Goal: Communication & Community: Answer question/provide support

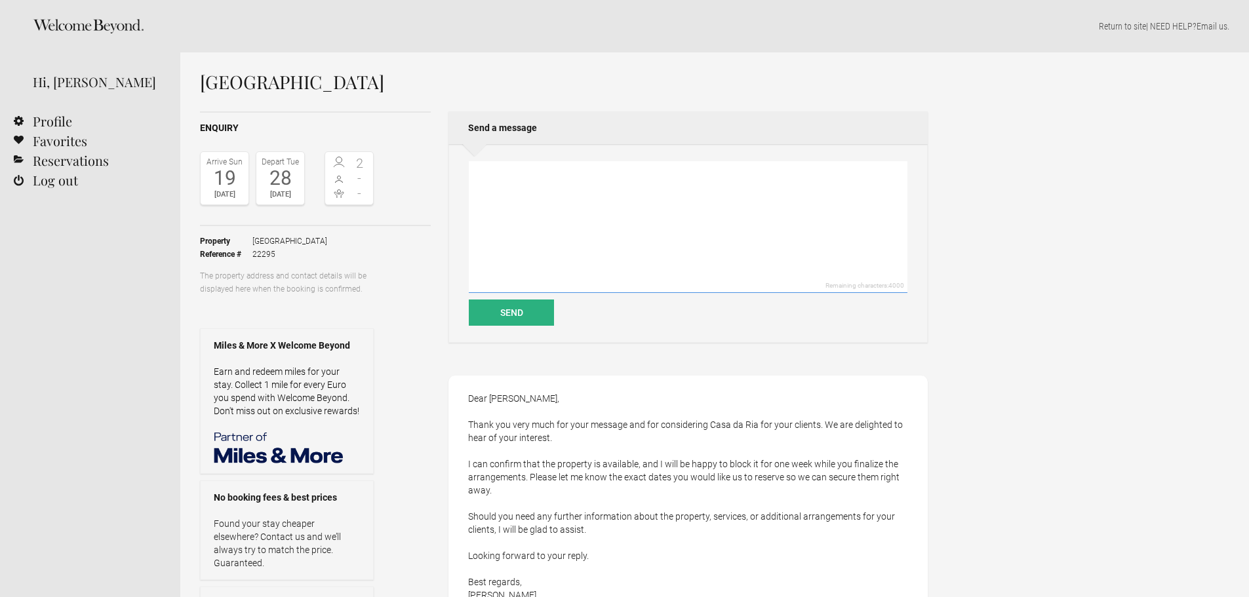
click at [555, 202] on textarea at bounding box center [688, 227] width 439 height 132
drag, startPoint x: 479, startPoint y: 224, endPoint x: 514, endPoint y: 207, distance: 39.0
click at [481, 224] on textarea "Dear [PERSON_NAME]," at bounding box center [688, 227] width 439 height 132
drag, startPoint x: 530, startPoint y: 180, endPoint x: 474, endPoint y: 170, distance: 56.7
click at [474, 170] on textarea "Dear [PERSON_NAME]," at bounding box center [688, 227] width 439 height 132
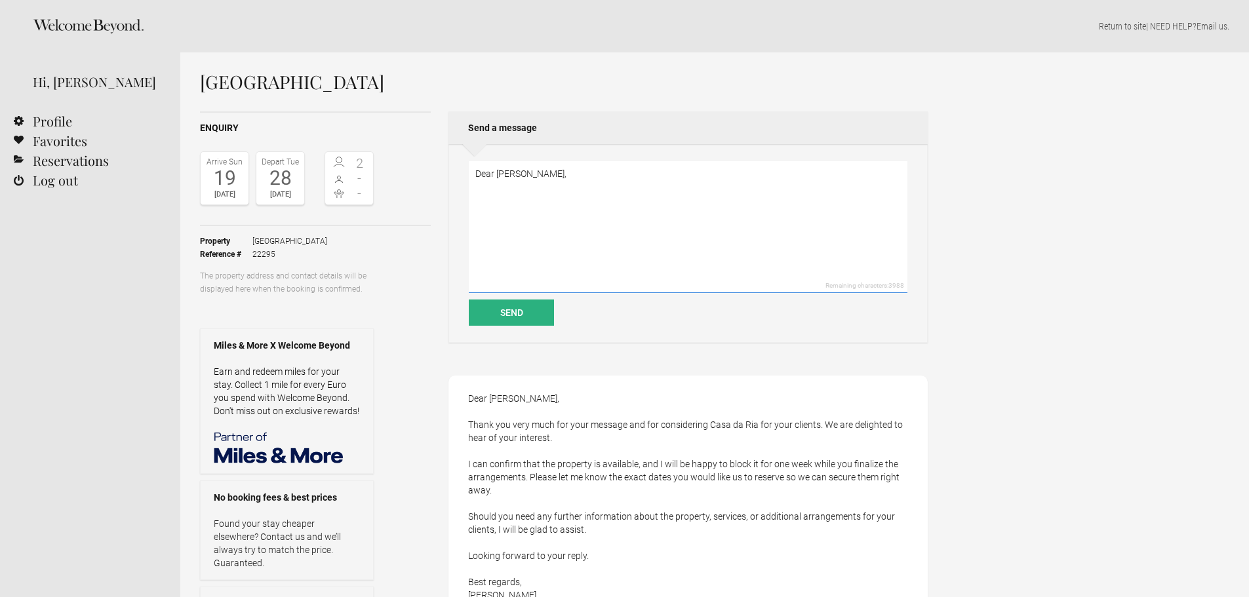
paste textarea "Thanks for the prompt reply and holding the property for a week or so. Our clie…"
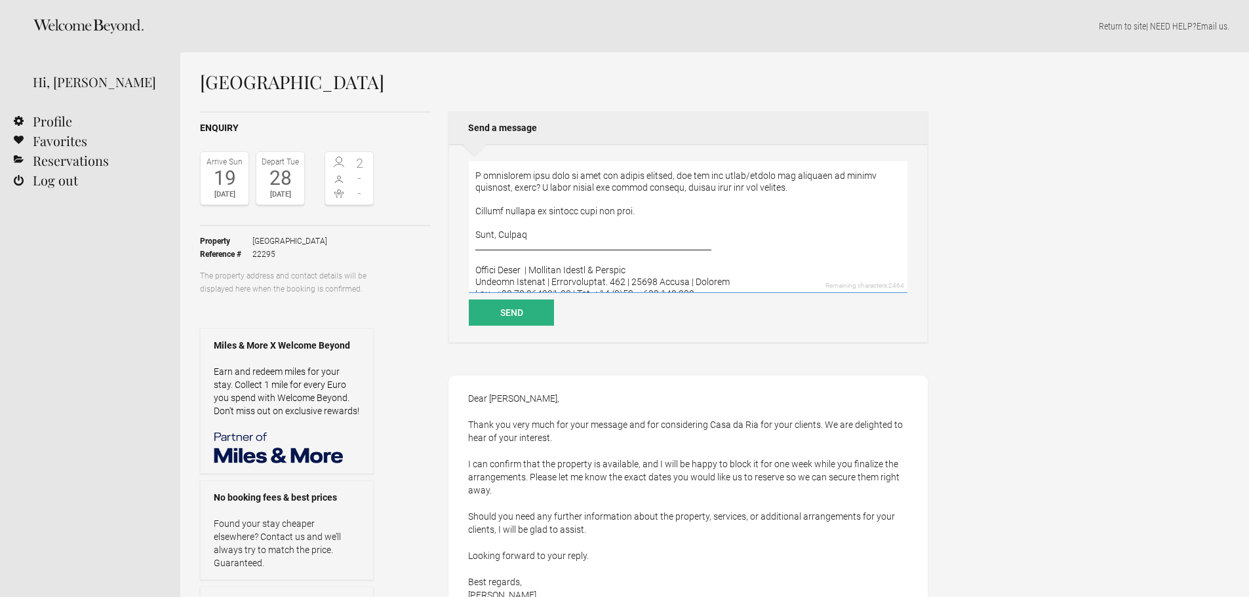
scroll to position [133, 0]
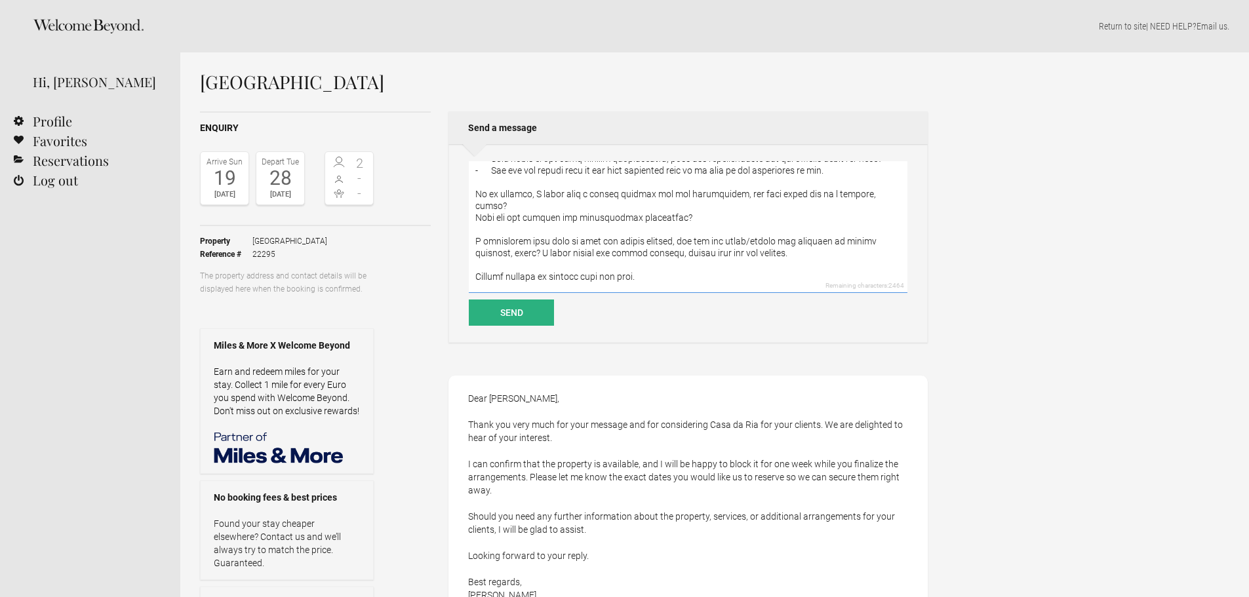
drag, startPoint x: 475, startPoint y: 240, endPoint x: 789, endPoint y: 261, distance: 314.7
click at [796, 255] on textarea at bounding box center [688, 227] width 439 height 132
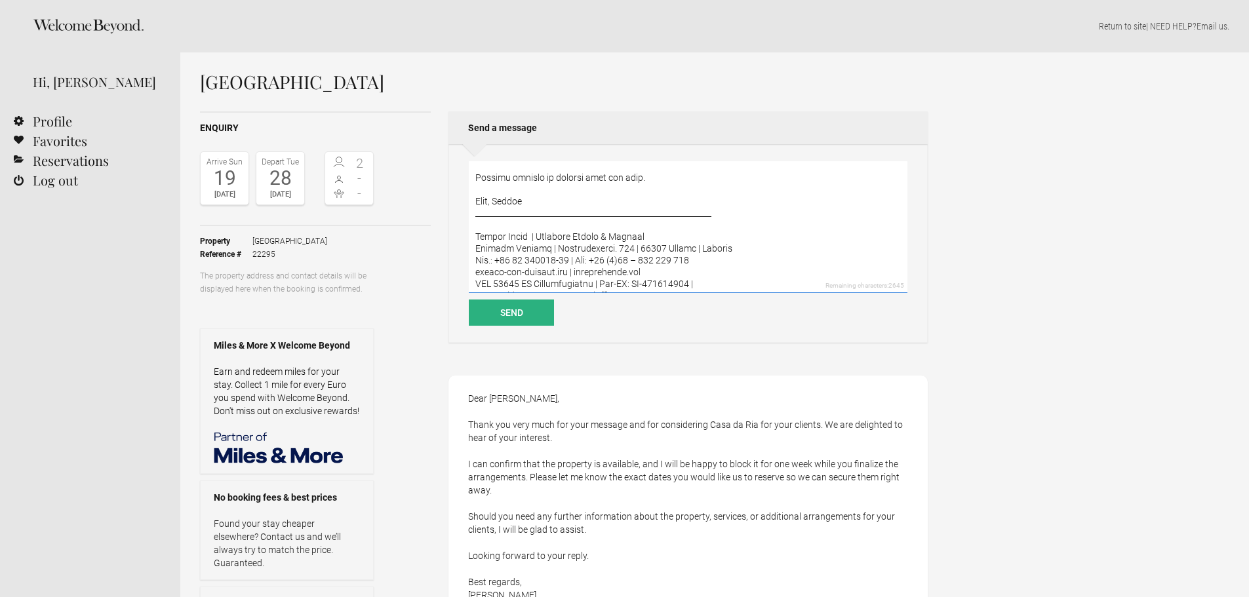
scroll to position [131, 0]
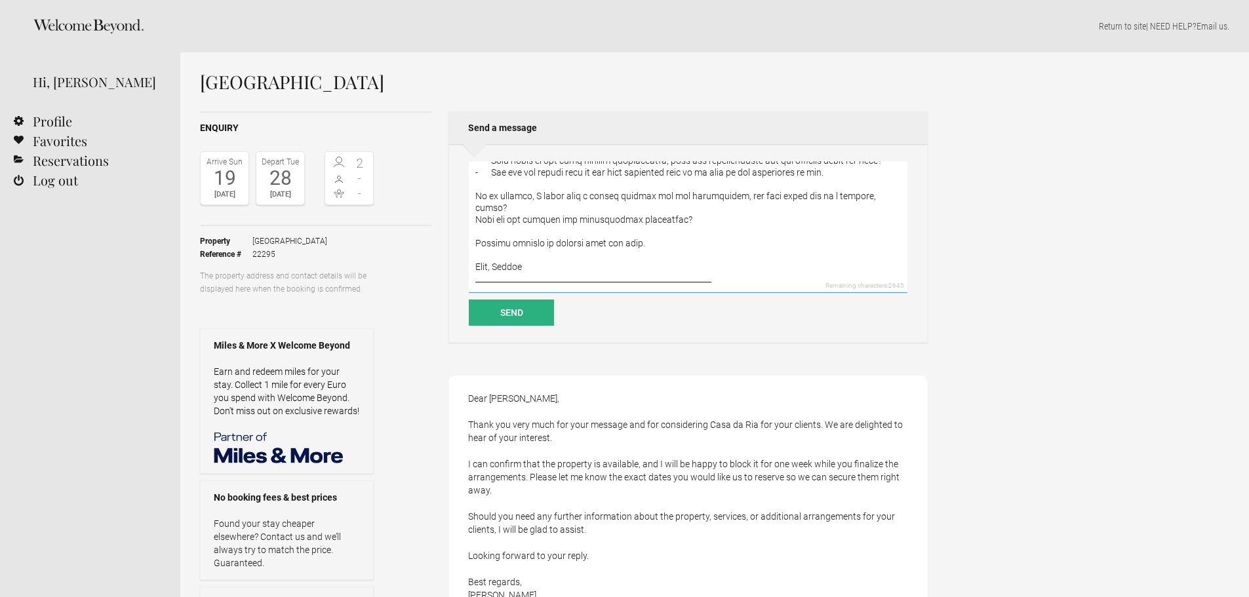
click at [690, 227] on textarea at bounding box center [688, 227] width 439 height 132
click at [543, 254] on textarea at bounding box center [688, 227] width 439 height 132
click at [762, 258] on textarea at bounding box center [688, 227] width 439 height 132
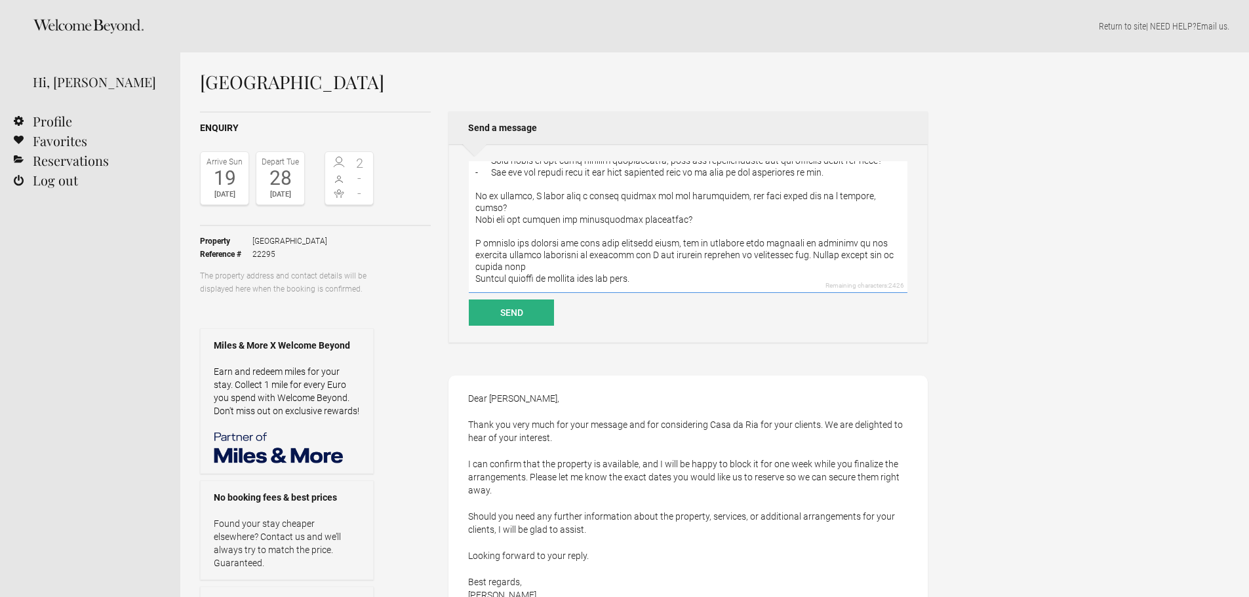
click at [660, 241] on textarea at bounding box center [688, 227] width 439 height 132
drag, startPoint x: 545, startPoint y: 255, endPoint x: 629, endPoint y: 254, distance: 83.9
click at [629, 254] on textarea at bounding box center [688, 227] width 439 height 132
click at [773, 253] on textarea at bounding box center [688, 227] width 439 height 132
click at [864, 256] on textarea at bounding box center [688, 227] width 439 height 132
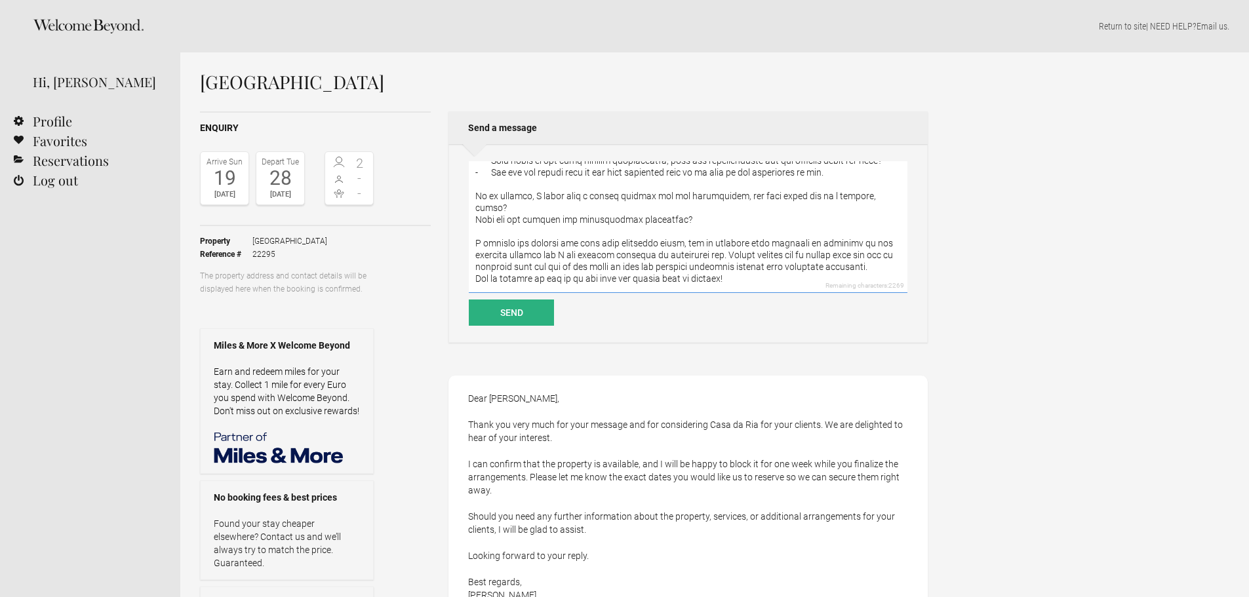
scroll to position [319, 0]
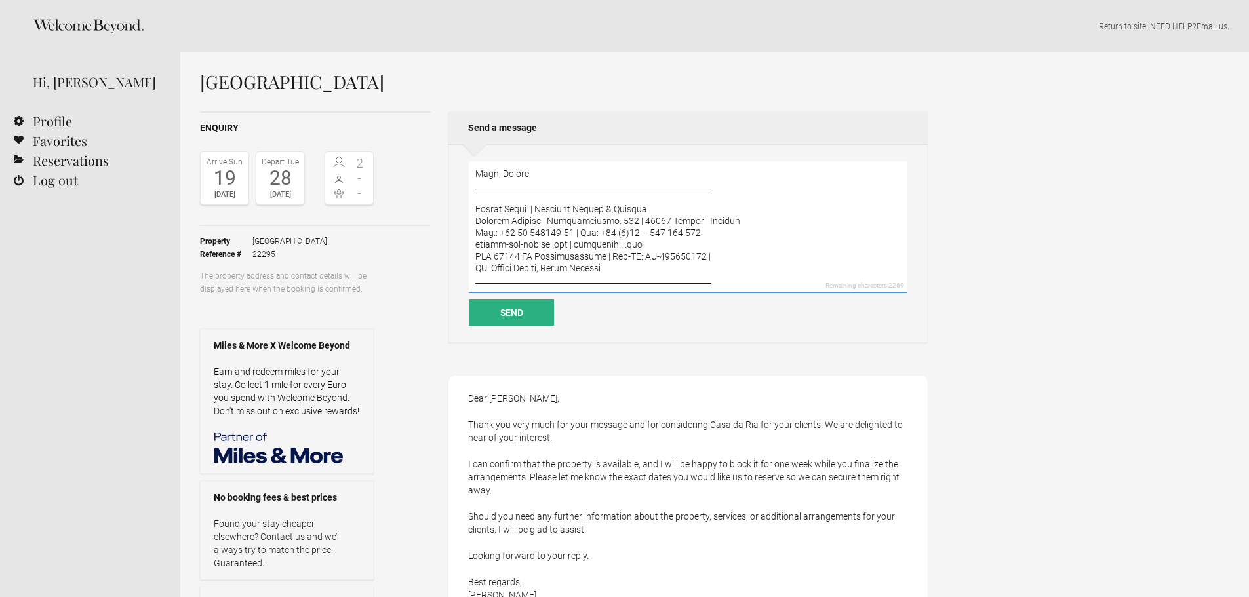
drag, startPoint x: 652, startPoint y: 222, endPoint x: 575, endPoint y: 223, distance: 76.7
click at [575, 223] on textarea at bounding box center [688, 227] width 439 height 132
click at [531, 233] on textarea at bounding box center [688, 227] width 439 height 132
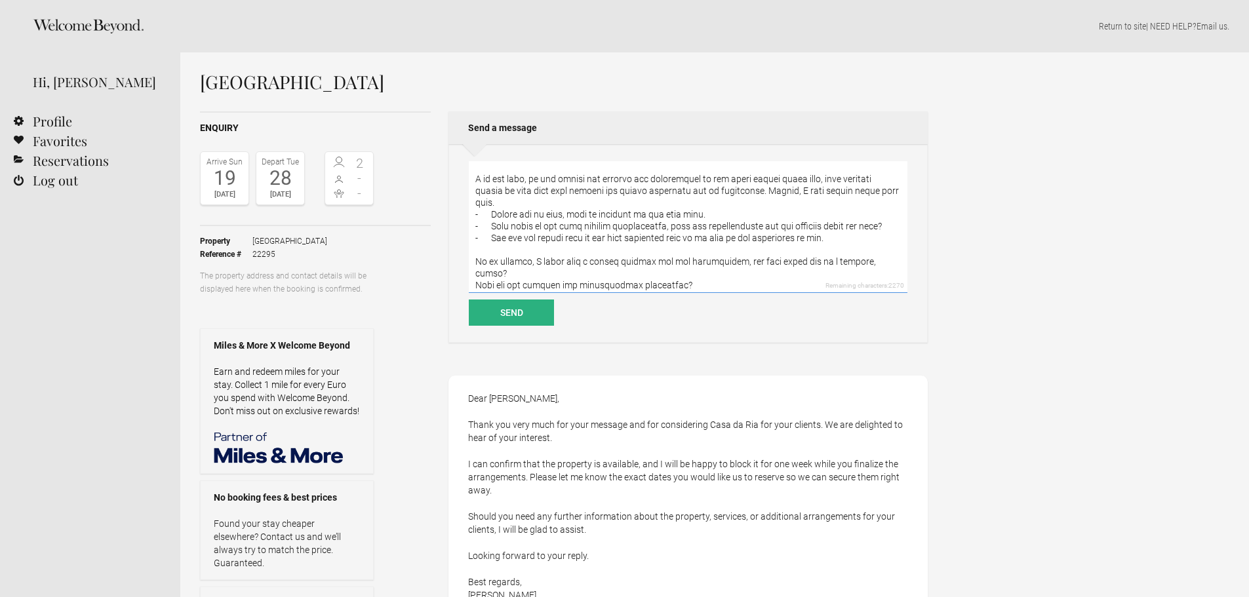
scroll to position [197, 0]
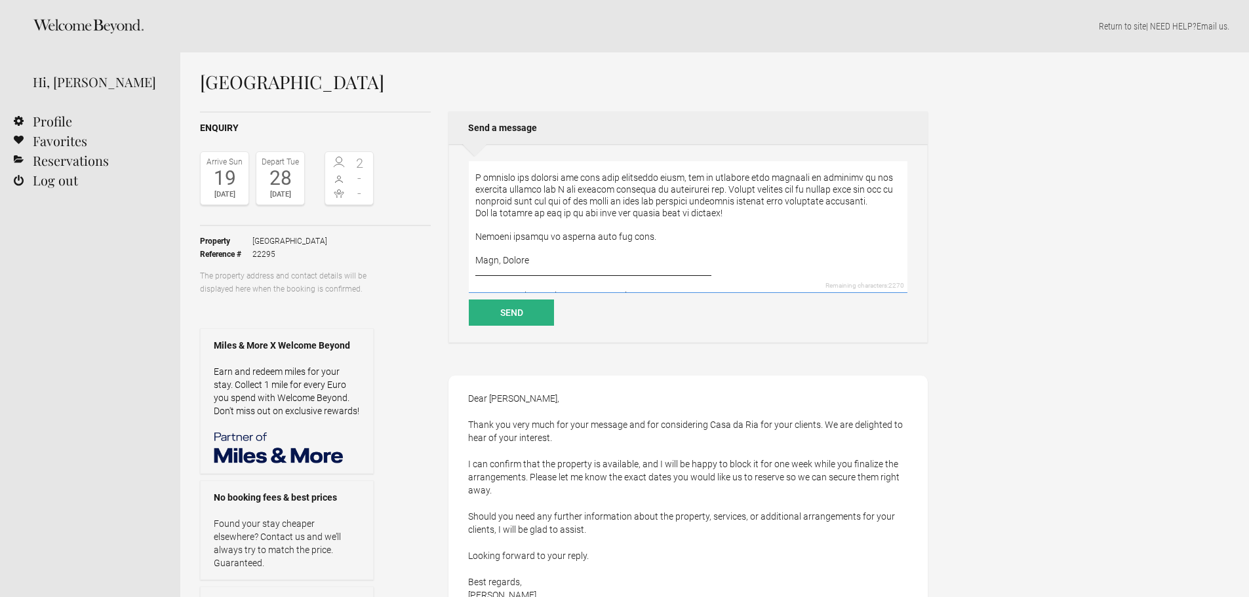
click at [482, 177] on textarea at bounding box center [688, 227] width 439 height 132
click at [574, 201] on textarea at bounding box center [688, 227] width 439 height 132
click at [689, 201] on textarea at bounding box center [688, 227] width 439 height 132
click at [553, 216] on textarea at bounding box center [688, 227] width 439 height 132
drag, startPoint x: 709, startPoint y: 225, endPoint x: 711, endPoint y: 241, distance: 16.5
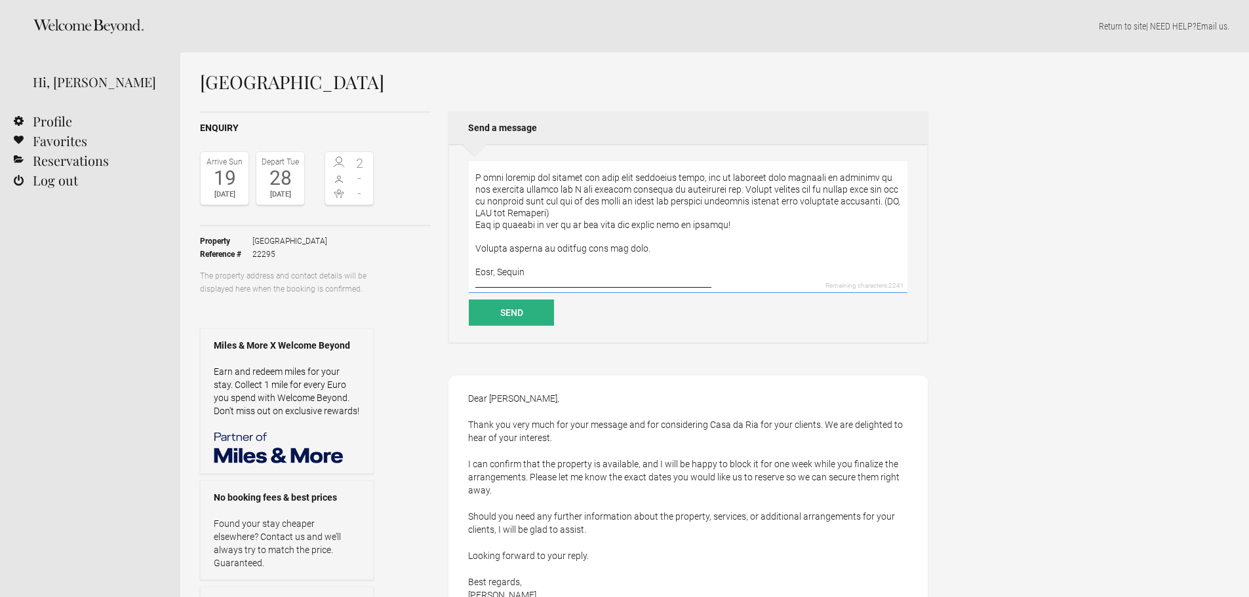
click at [709, 227] on textarea at bounding box center [688, 227] width 439 height 132
click at [718, 222] on textarea at bounding box center [688, 227] width 439 height 132
click at [880, 178] on textarea at bounding box center [688, 227] width 439 height 132
click at [741, 188] on textarea at bounding box center [688, 227] width 439 height 132
click at [882, 187] on textarea at bounding box center [688, 227] width 439 height 132
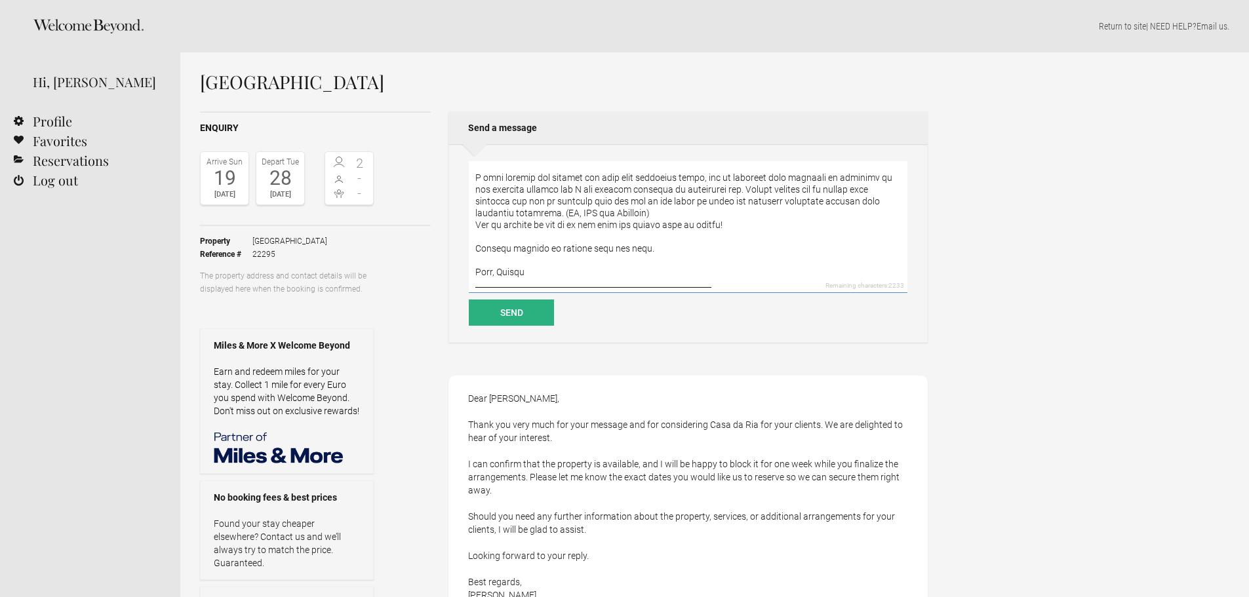
click at [501, 177] on textarea at bounding box center [688, 227] width 439 height 132
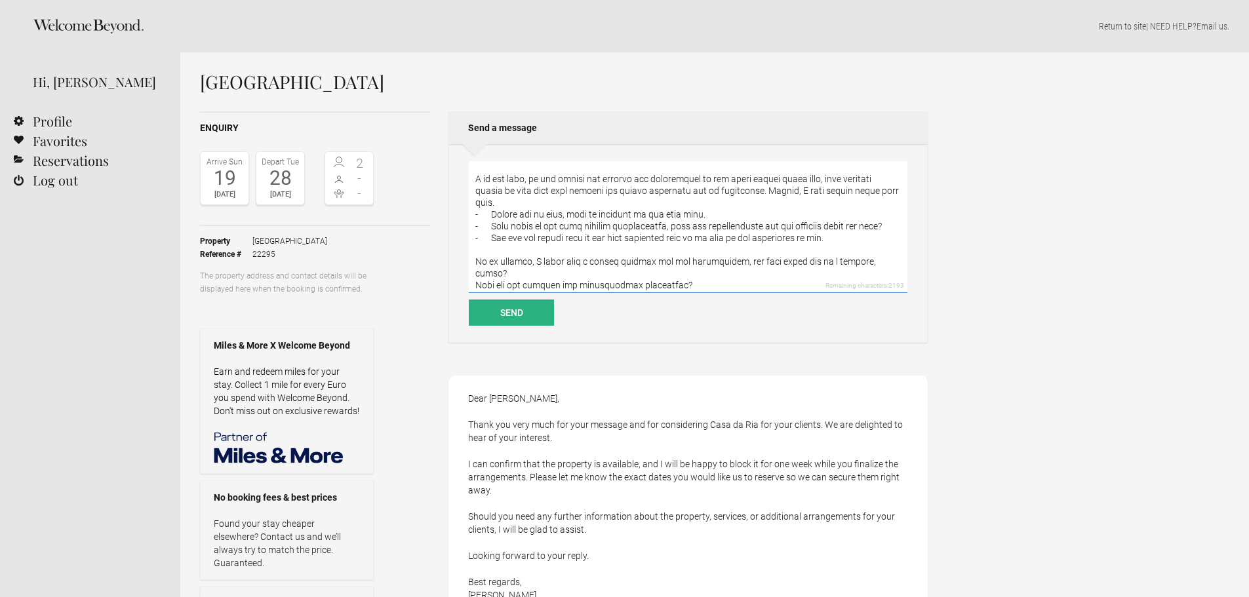
scroll to position [0, 0]
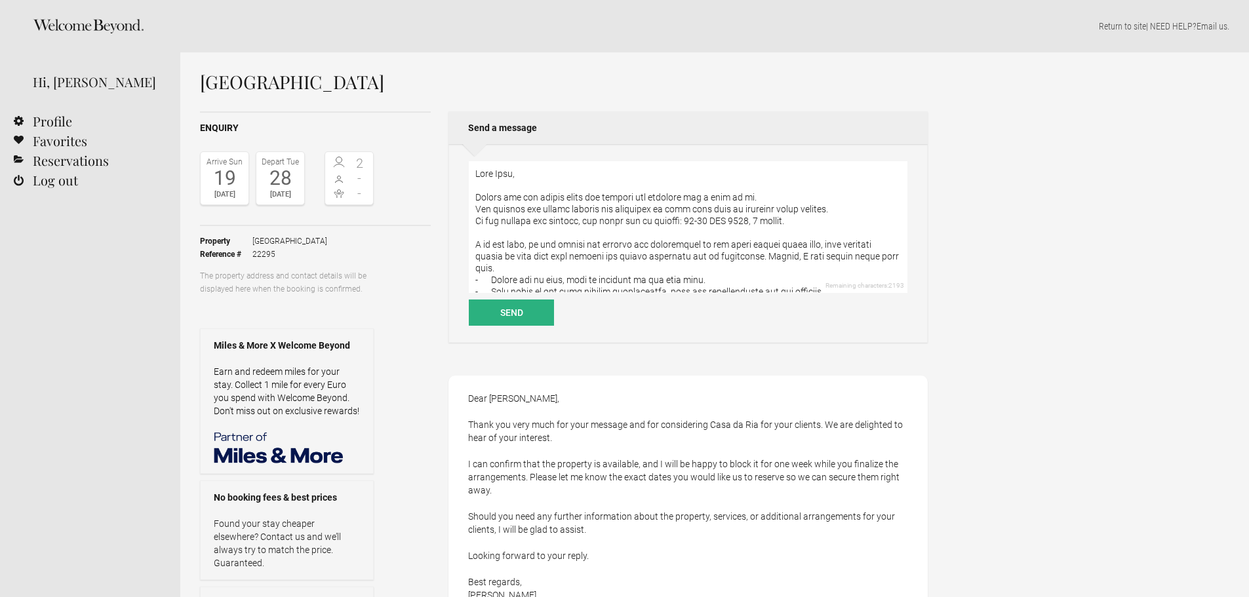
click at [520, 159] on div "Remaining characters: 2193 Send" at bounding box center [687, 243] width 479 height 199
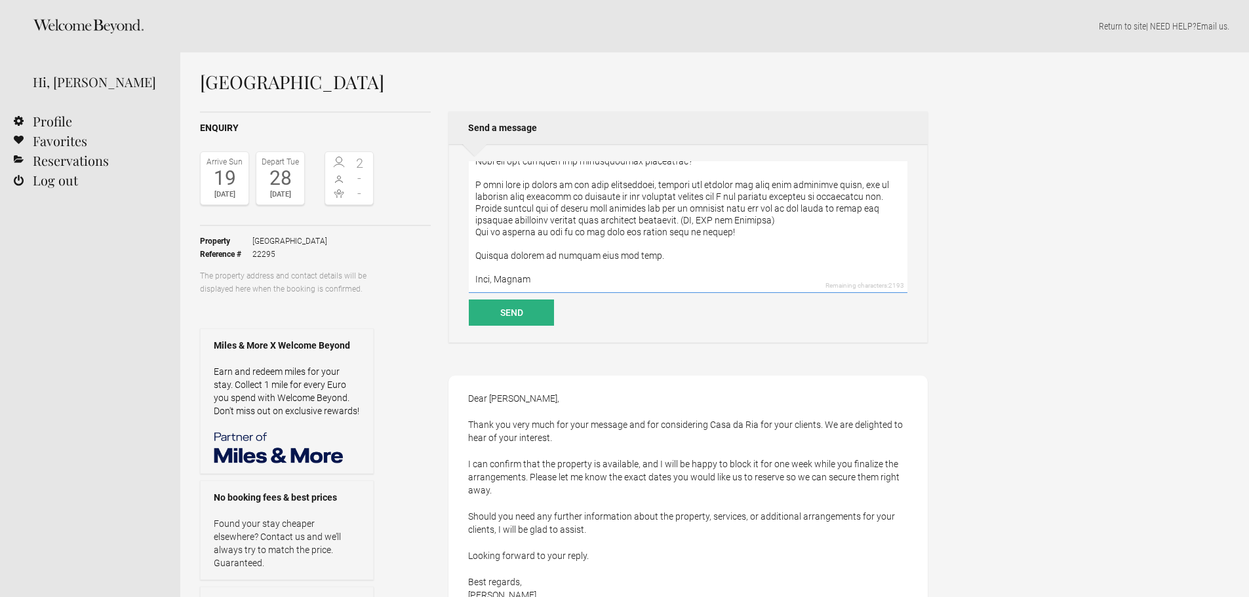
scroll to position [203, 0]
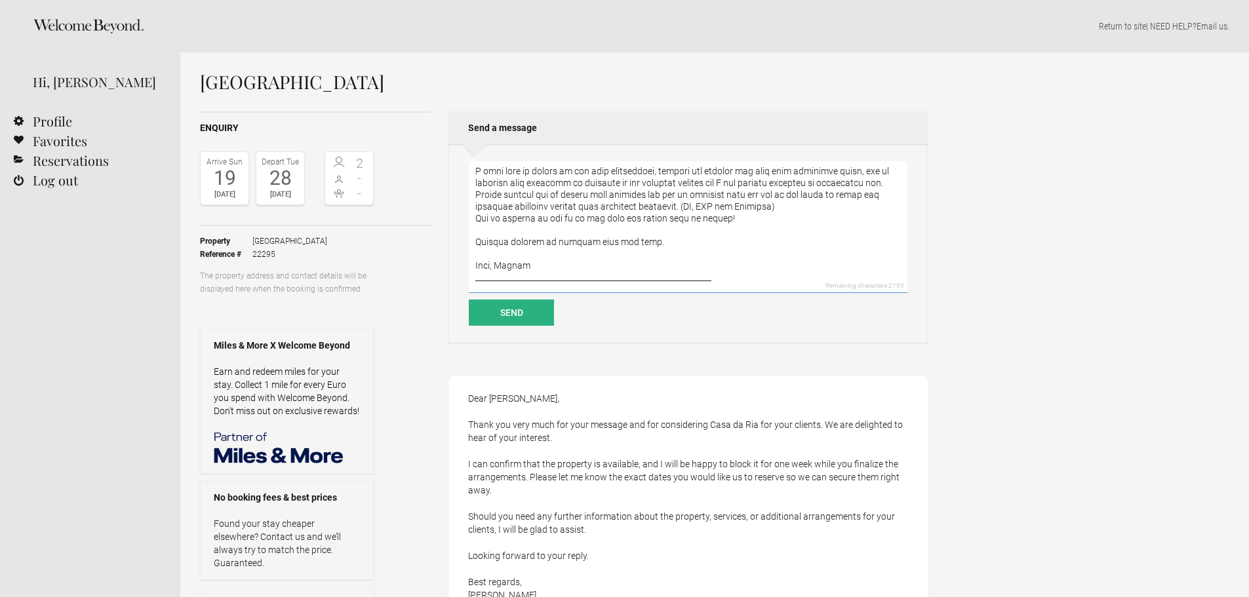
drag, startPoint x: 474, startPoint y: 243, endPoint x: 728, endPoint y: 228, distance: 254.8
click at [728, 228] on textarea at bounding box center [688, 227] width 439 height 132
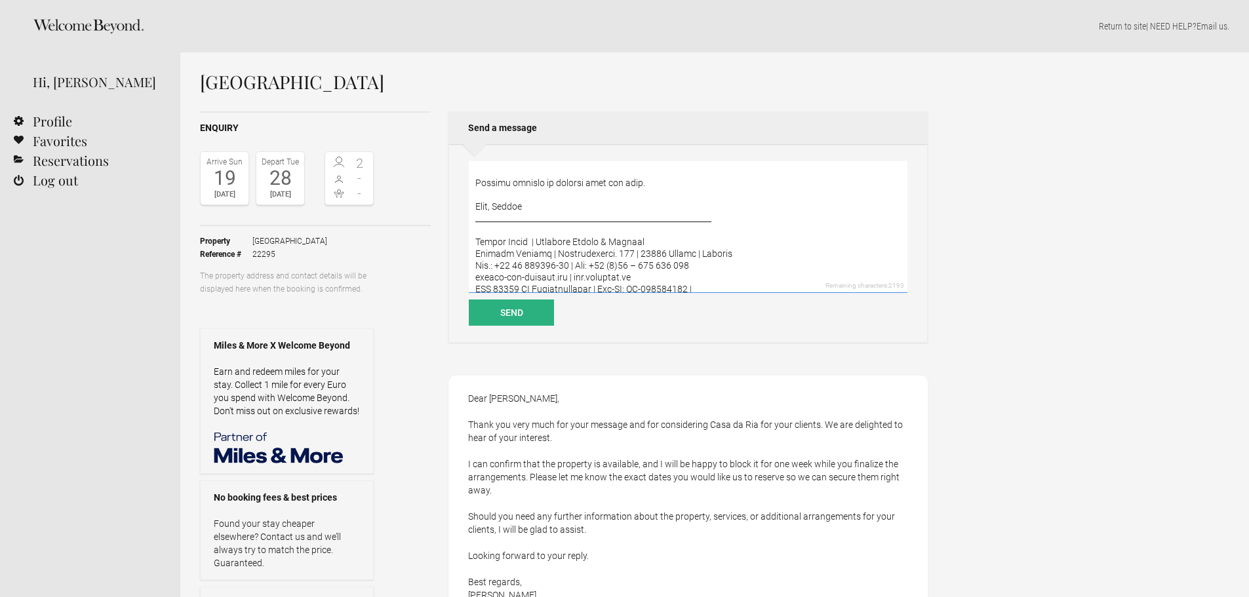
scroll to position [144, 0]
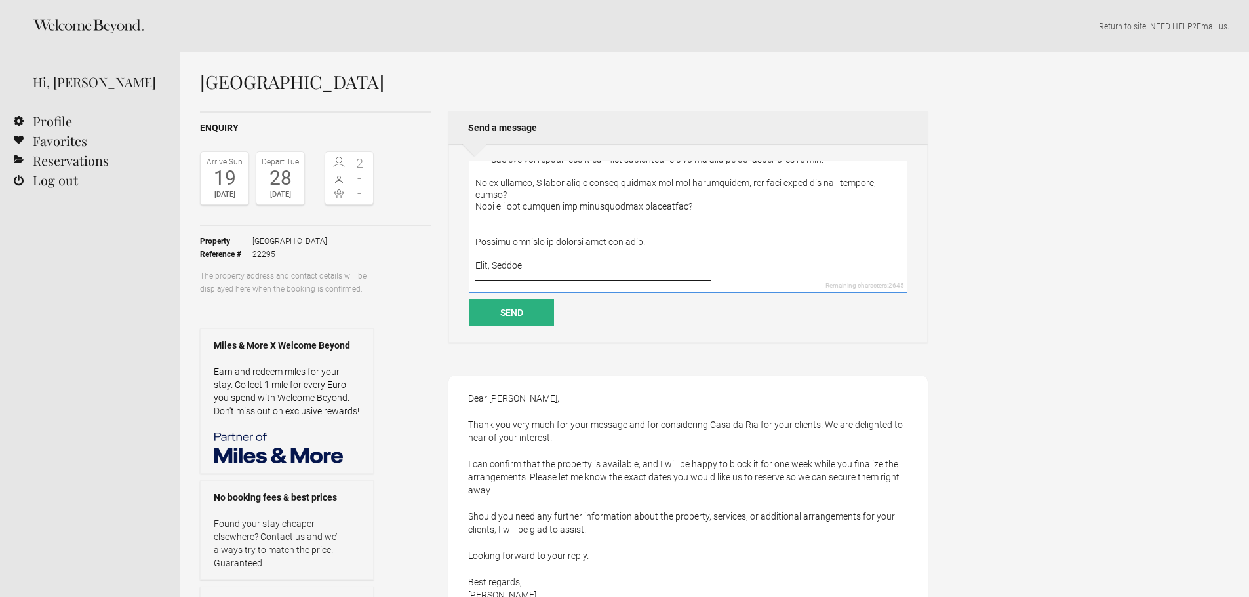
click at [703, 206] on textarea at bounding box center [688, 227] width 439 height 132
click at [546, 266] on textarea at bounding box center [688, 227] width 439 height 132
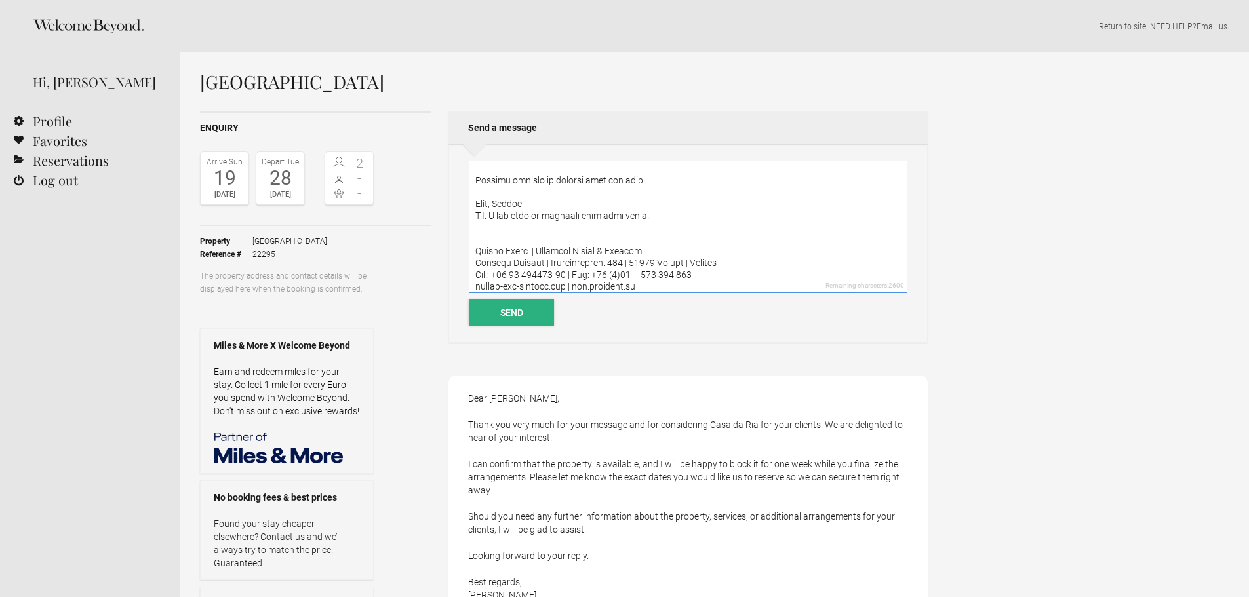
scroll to position [271, 0]
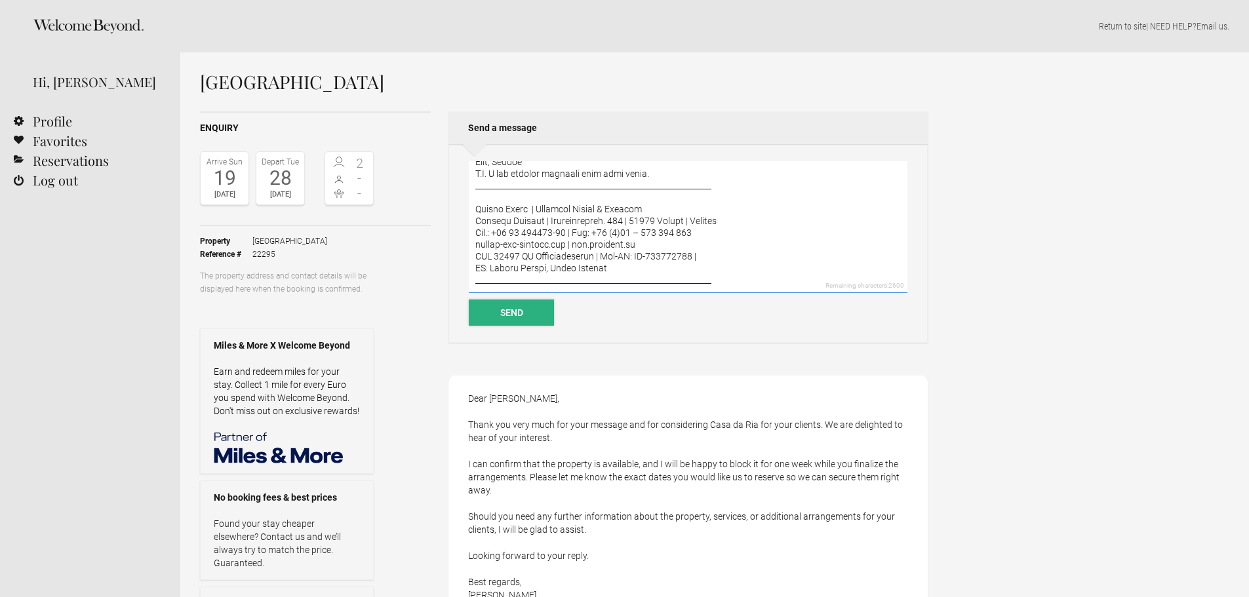
type textarea "Dear [PERSON_NAME], Thanks for the prompt reply and holding the property for a …"
click at [528, 314] on button "Send" at bounding box center [511, 313] width 85 height 26
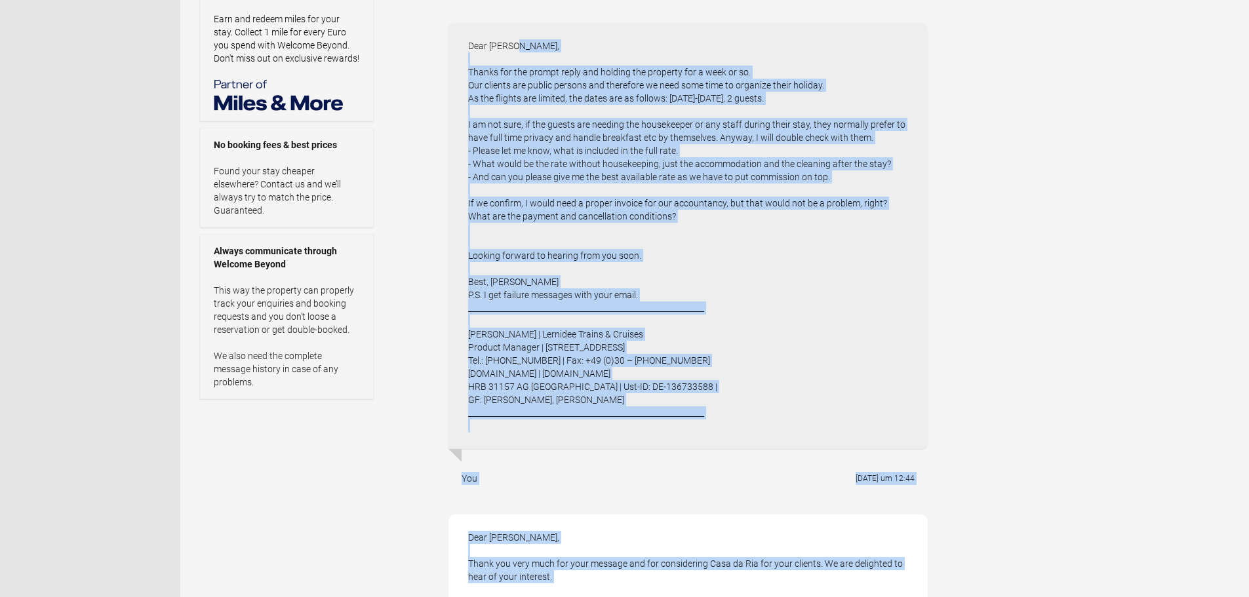
scroll to position [441, 0]
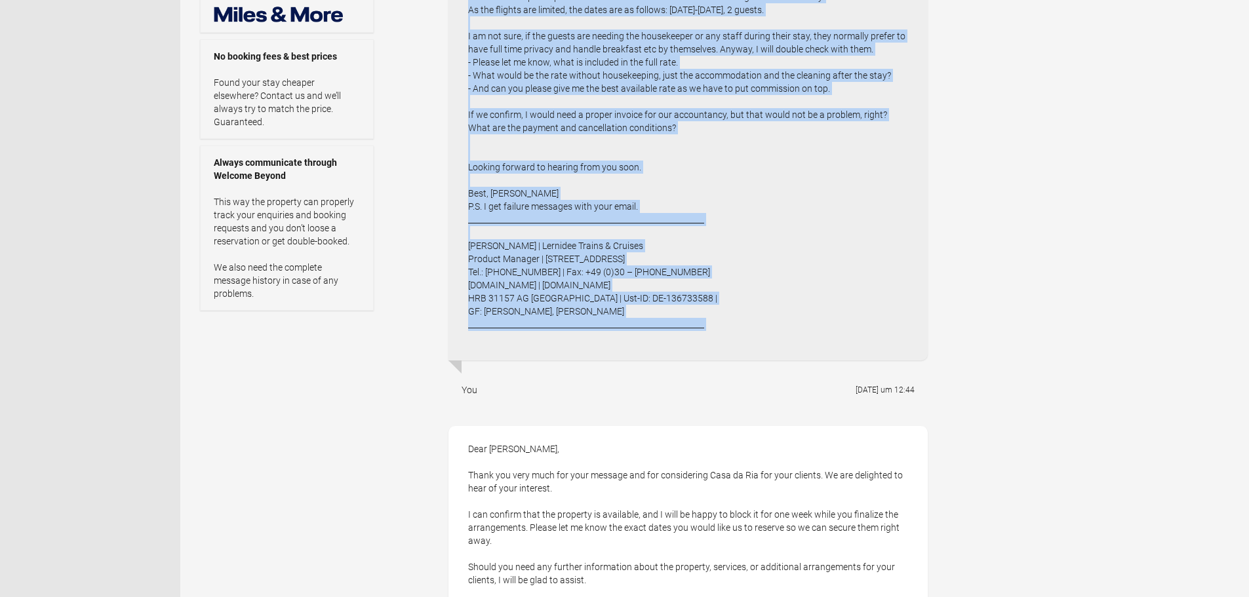
drag, startPoint x: 471, startPoint y: 260, endPoint x: 705, endPoint y: 344, distance: 249.2
click at [705, 344] on div "Dear [PERSON_NAME], Thanks for the prompt reply and holding the property for a …" at bounding box center [687, 147] width 479 height 426
copy div "Dear [PERSON_NAME], Thanks for the prompt reply and holding the property for a …"
